Goal: Find specific page/section: Find specific page/section

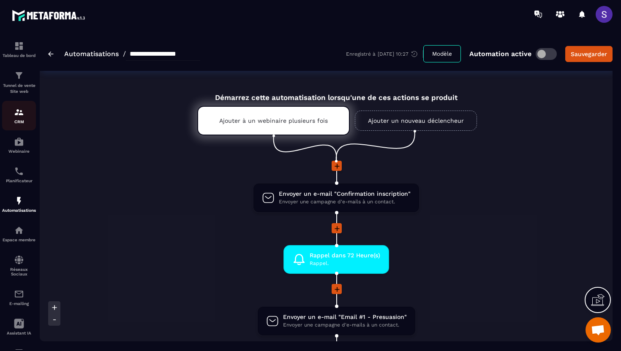
click at [22, 122] on p "CRM" at bounding box center [19, 121] width 34 height 5
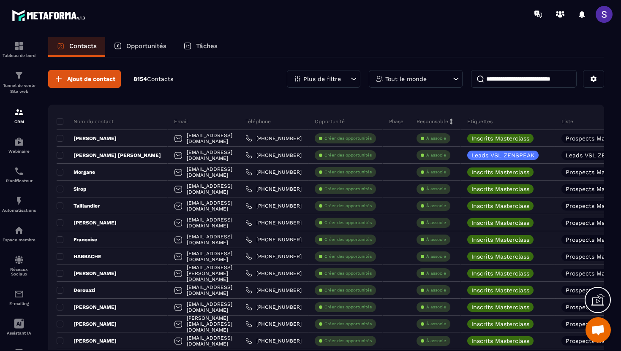
click at [504, 84] on input at bounding box center [524, 79] width 106 height 18
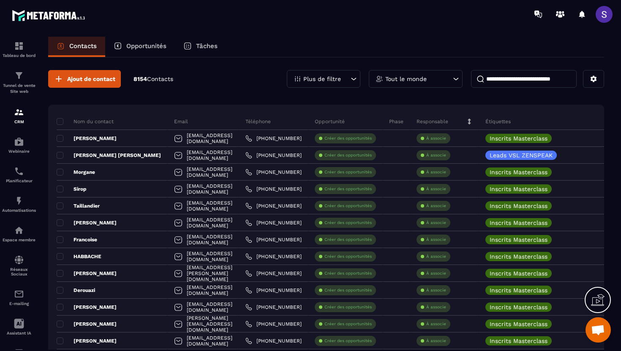
paste input "******"
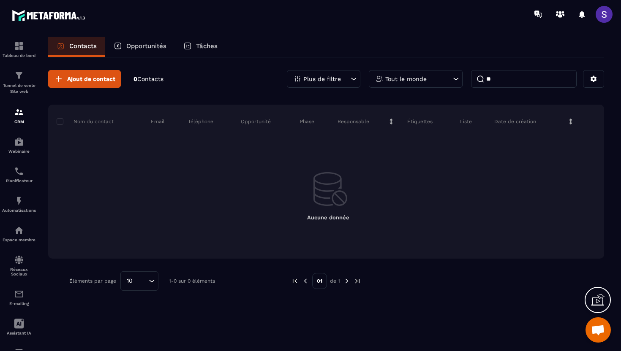
type input "*"
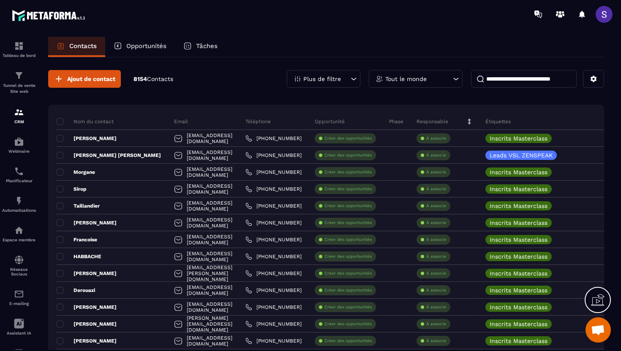
click at [150, 46] on p "Opportunités" at bounding box center [146, 46] width 40 height 8
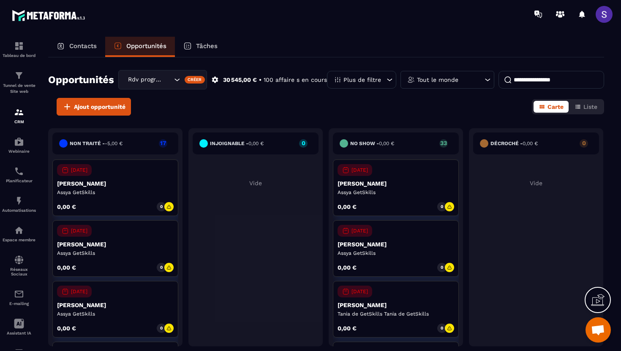
click at [375, 81] on p "Plus de filtre" at bounding box center [362, 80] width 38 height 6
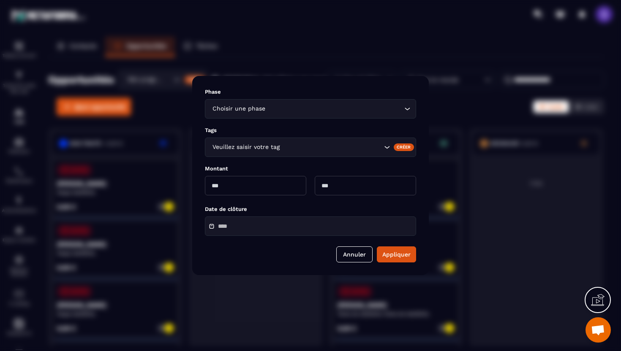
click at [301, 147] on input "Search for option" at bounding box center [331, 147] width 100 height 9
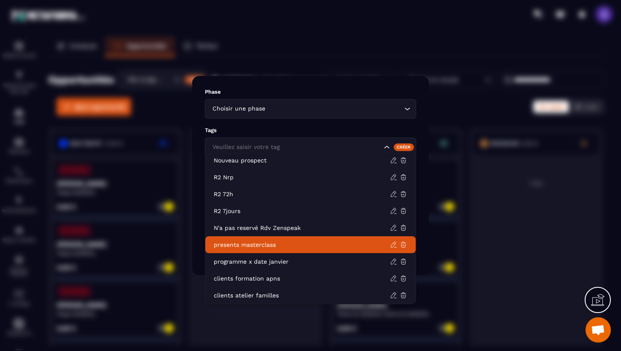
scroll to position [372, 0]
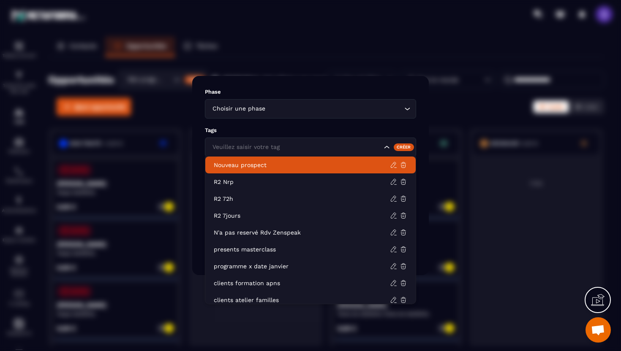
click at [358, 96] on div "Phase Choisir une phase Loading..." at bounding box center [310, 104] width 211 height 30
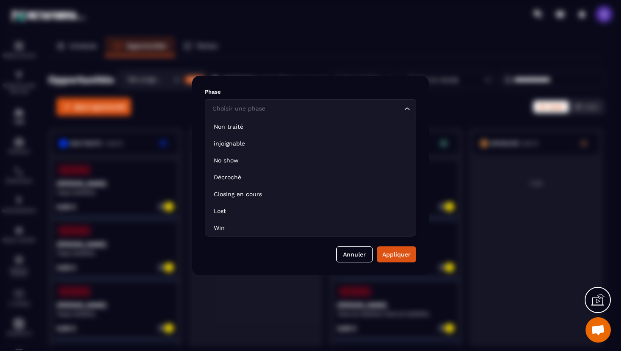
click at [290, 111] on input "Search for option" at bounding box center [306, 108] width 192 height 9
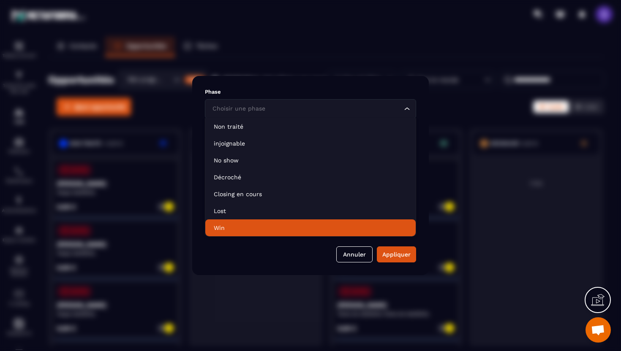
click at [244, 223] on li "Win" at bounding box center [310, 228] width 210 height 17
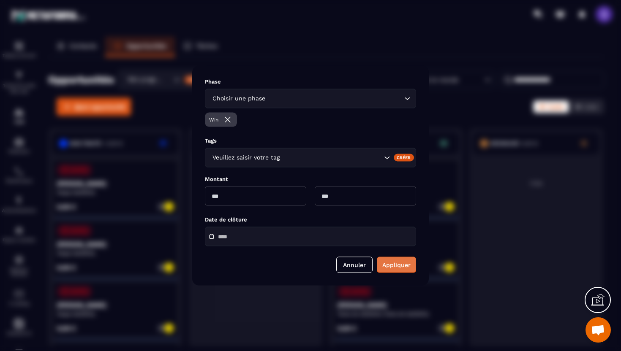
click at [396, 264] on button "Appliquer" at bounding box center [396, 265] width 39 height 16
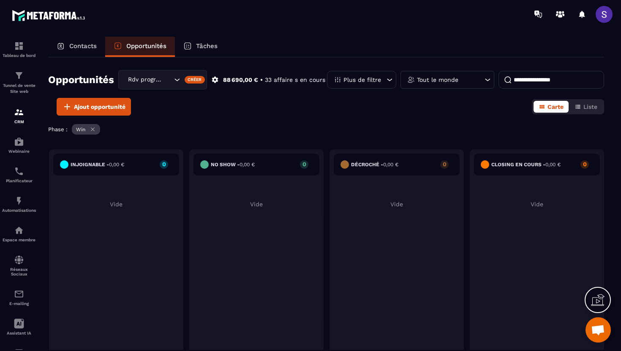
scroll to position [0, 0]
click at [82, 50] on div "Contacts" at bounding box center [76, 47] width 57 height 20
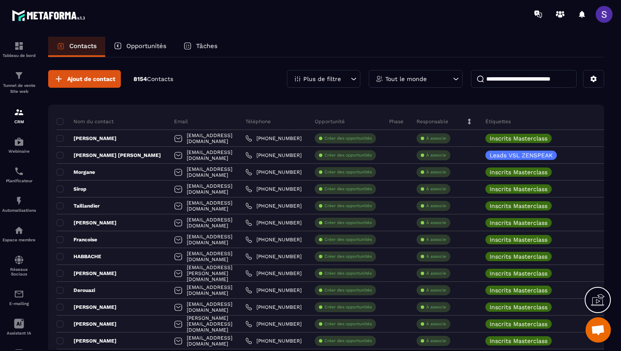
click at [341, 79] on div "Plus de filtre" at bounding box center [323, 79] width 73 height 18
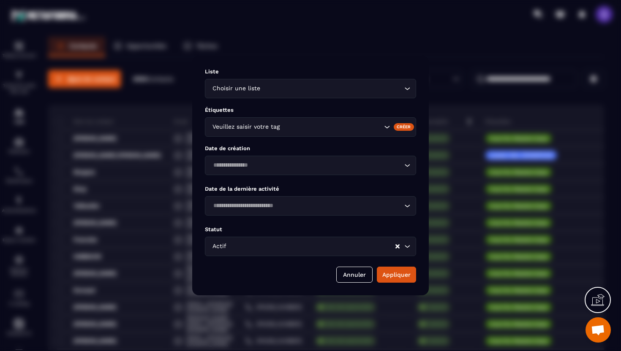
click at [310, 241] on div "Actif Loading..." at bounding box center [310, 246] width 211 height 19
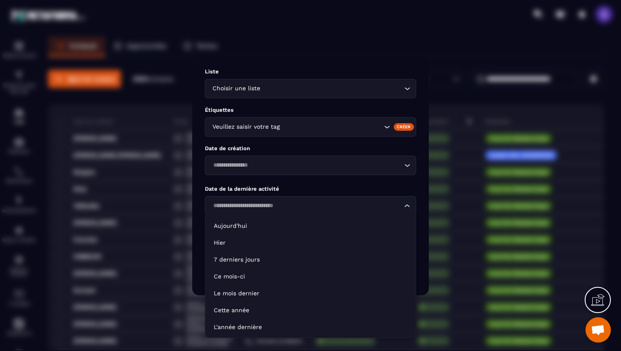
click at [312, 209] on input "Search for option" at bounding box center [306, 205] width 192 height 9
click at [309, 169] on input "Search for option" at bounding box center [306, 165] width 192 height 9
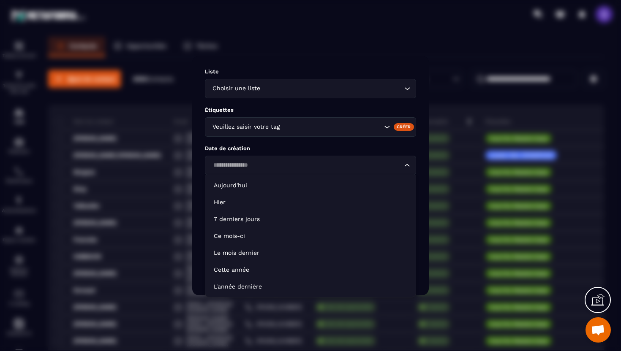
click at [296, 126] on input "Search for option" at bounding box center [331, 126] width 100 height 9
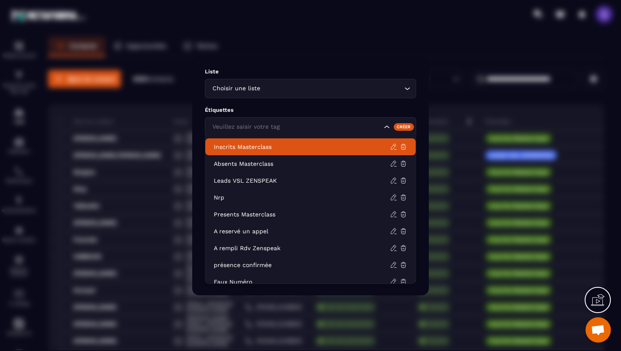
click at [291, 90] on input "Search for option" at bounding box center [332, 88] width 140 height 9
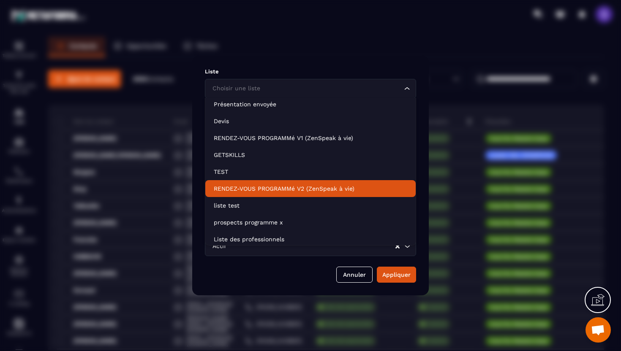
scroll to position [212, 0]
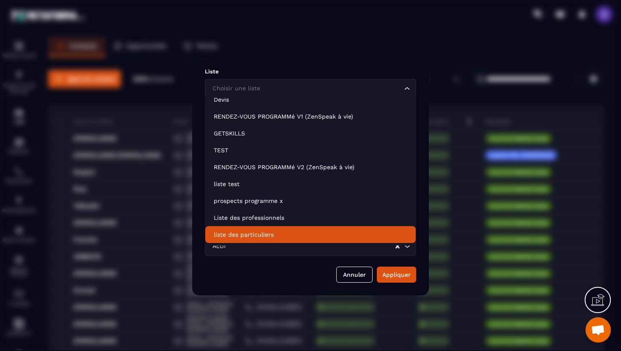
click at [265, 288] on div "Liste Choisir une liste Loading... Étiquettes Veuillez saisir votre tag Créer D…" at bounding box center [310, 176] width 236 height 240
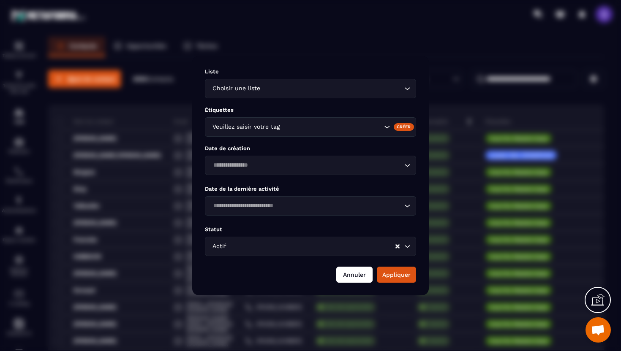
click at [351, 273] on button "Annuler" at bounding box center [354, 275] width 36 height 16
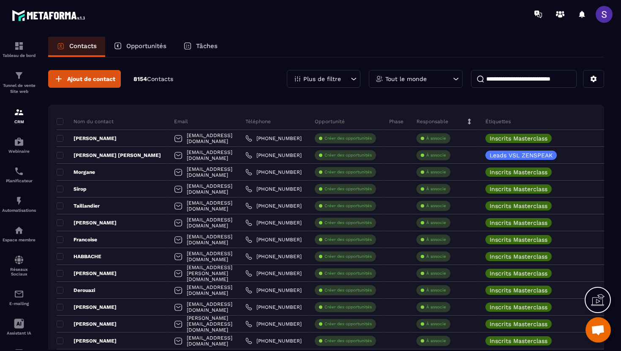
click at [430, 78] on div "Tout le monde" at bounding box center [416, 79] width 94 height 18
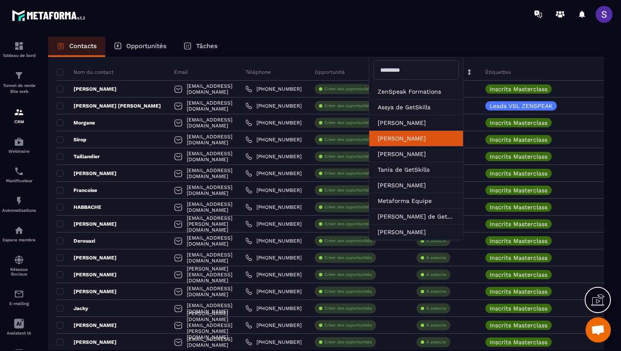
scroll to position [0, 0]
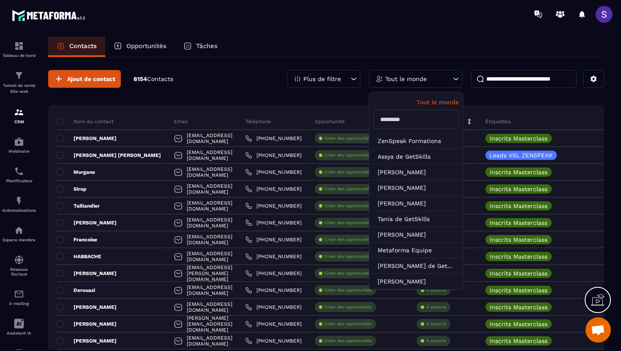
click at [348, 81] on div "Plus de filtre" at bounding box center [323, 79] width 73 height 18
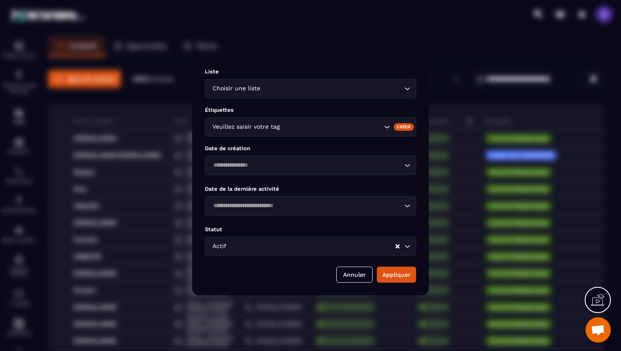
click at [180, 69] on div "Modal window" at bounding box center [310, 175] width 621 height 351
click at [349, 278] on button "Annuler" at bounding box center [354, 275] width 36 height 16
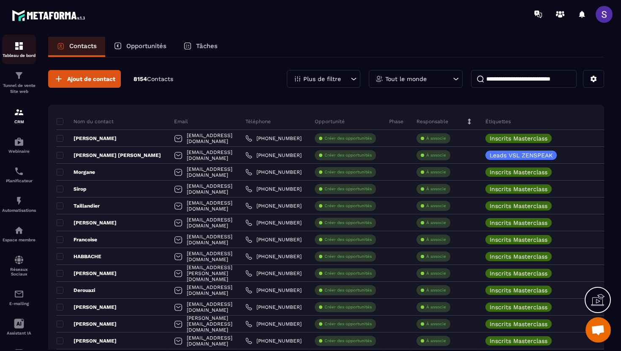
click at [22, 50] on img at bounding box center [19, 46] width 10 height 10
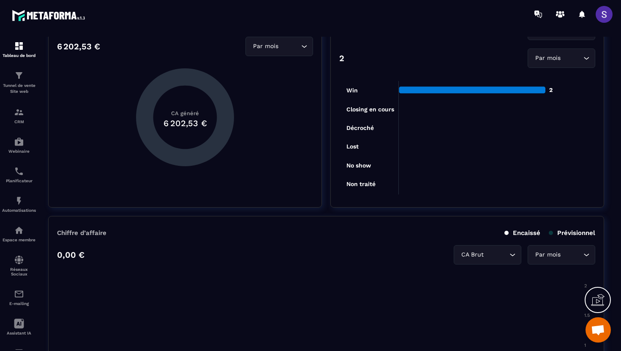
scroll to position [331, 0]
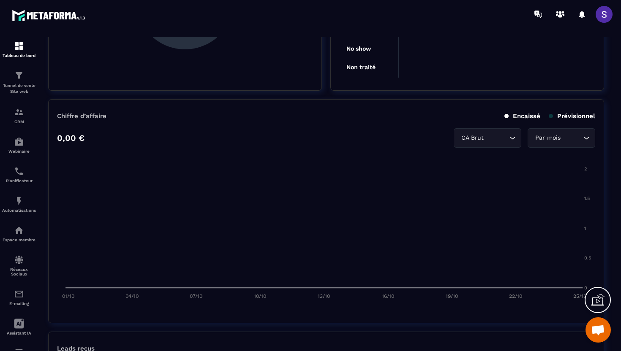
click at [489, 136] on input "Search for option" at bounding box center [496, 137] width 22 height 9
click at [545, 139] on div "Par mois" at bounding box center [557, 137] width 50 height 9
click at [512, 106] on div "Chiffre d’affaire Encaissé Prévisionnel 0,00 € CA Brut Loading... Par mois Load…" at bounding box center [326, 211] width 556 height 224
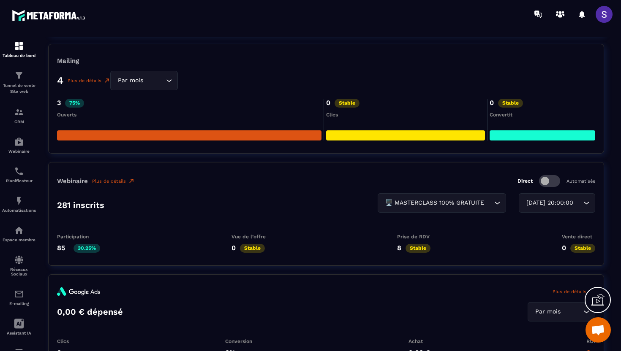
scroll to position [1407, 0]
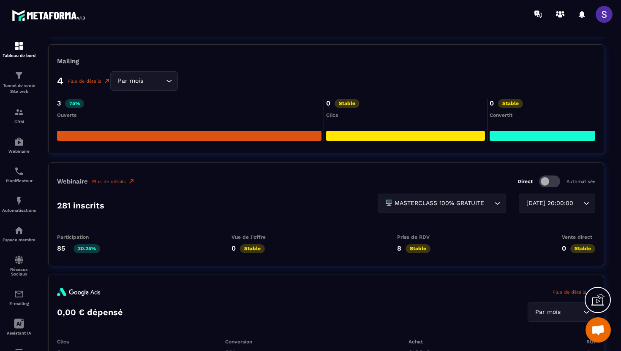
click at [543, 203] on div "[DATE] 20:00:00" at bounding box center [552, 203] width 59 height 9
click at [443, 171] on div "Webinaire Plus de détails Direct Automatisée 281 inscrits 🖥️ MASTERCLASS 100% G…" at bounding box center [326, 215] width 556 height 104
click at [115, 182] on link "Plus de détails" at bounding box center [113, 181] width 43 height 7
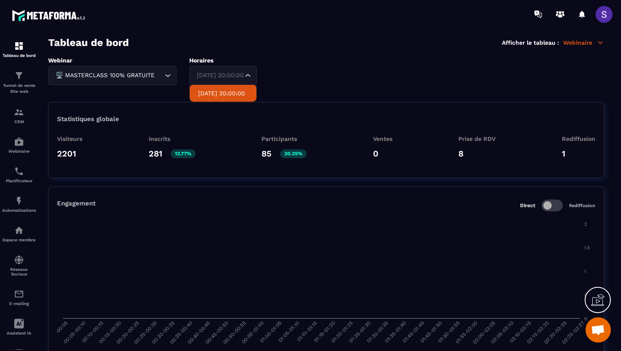
click at [246, 79] on div "[DATE] 20:00:00 Loading..." at bounding box center [223, 75] width 68 height 19
click at [280, 75] on div "Webinar 🖥️ MASTERCLASS 100% GRATUITE Loading... Horaires [DATE] 20:00:00 Loadin…" at bounding box center [326, 71] width 556 height 28
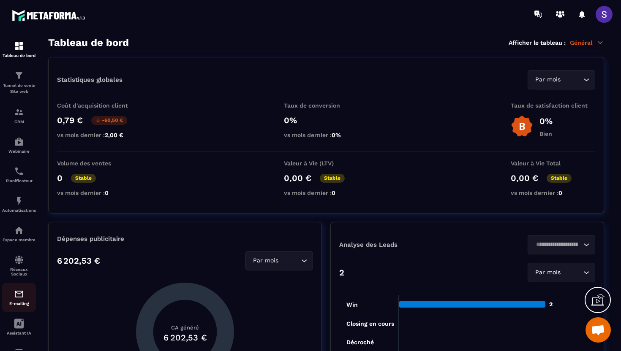
scroll to position [39, 0]
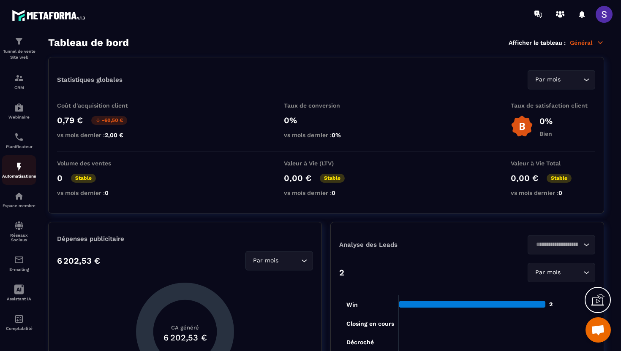
click at [22, 166] on img at bounding box center [19, 167] width 10 height 10
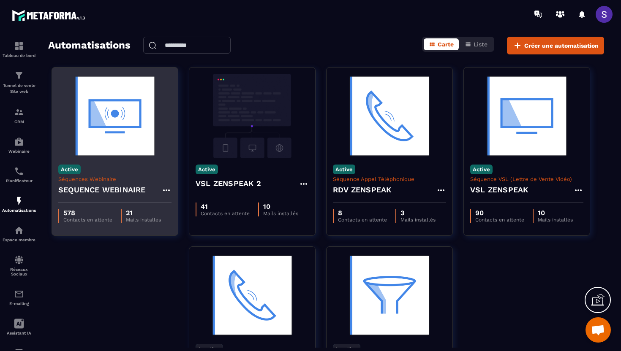
click at [116, 126] on img at bounding box center [114, 116] width 113 height 84
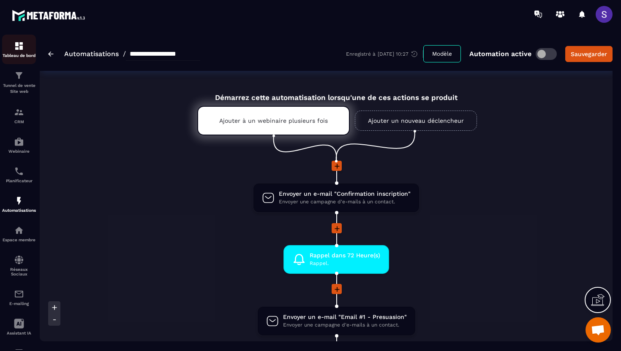
click at [17, 51] on div "Tableau de bord" at bounding box center [19, 49] width 34 height 17
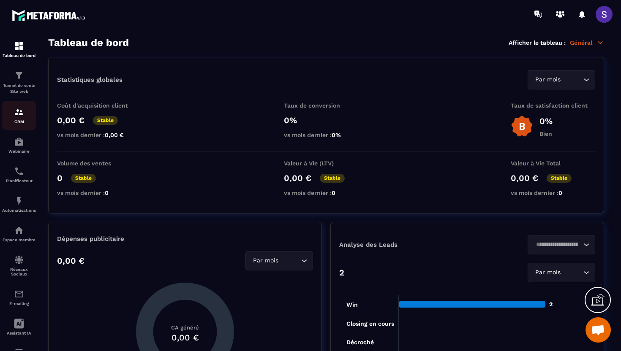
click at [21, 123] on p "CRM" at bounding box center [19, 121] width 34 height 5
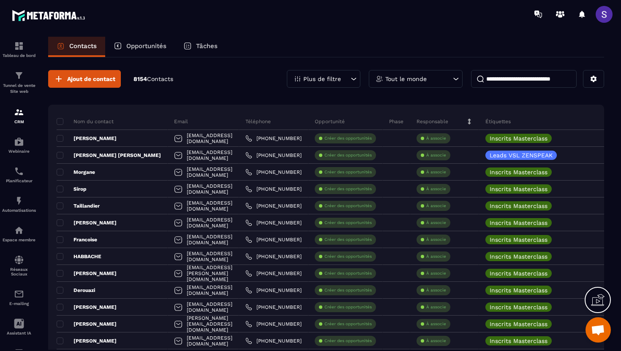
click at [507, 72] on input at bounding box center [524, 79] width 106 height 18
paste input "**********"
type input "**********"
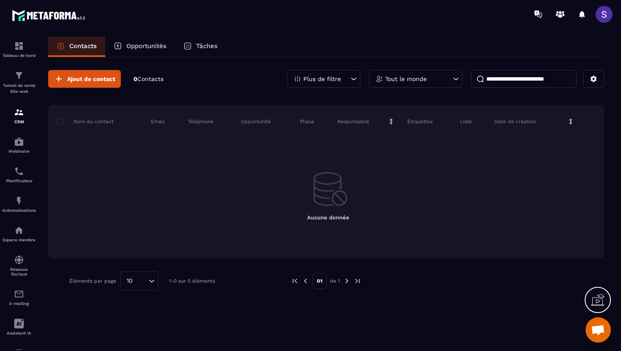
drag, startPoint x: 572, startPoint y: 81, endPoint x: 455, endPoint y: 79, distance: 117.4
click at [455, 79] on div "**********" at bounding box center [445, 79] width 317 height 18
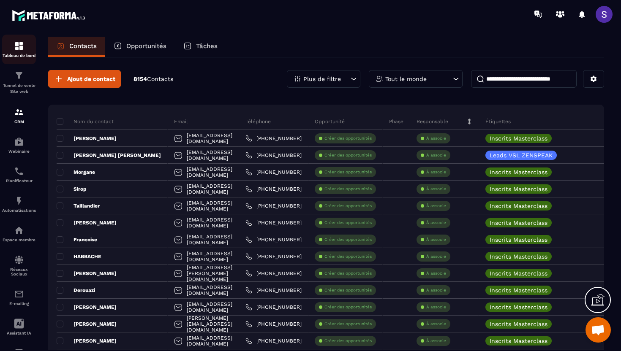
click at [21, 52] on div "Tableau de bord" at bounding box center [19, 49] width 34 height 17
